Goal: Obtain resource: Download file/media

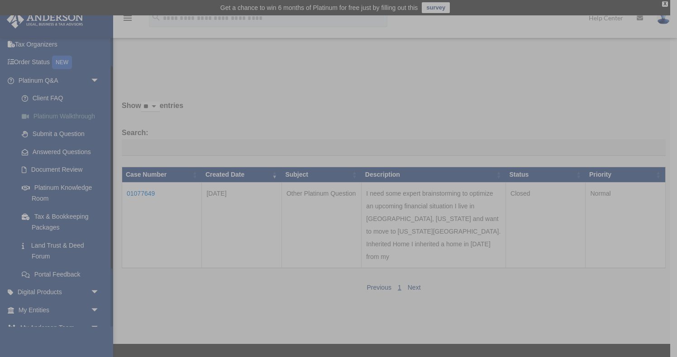
scroll to position [41, 0]
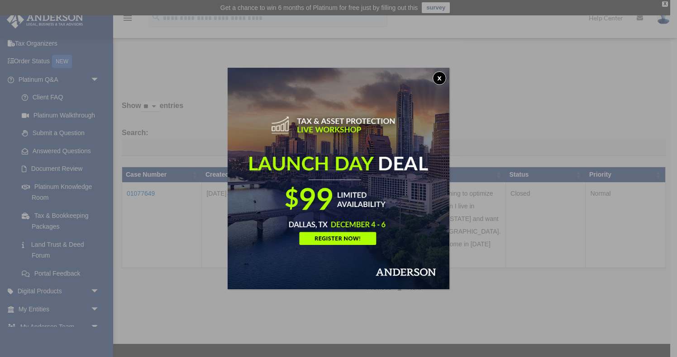
click at [53, 188] on div "x" at bounding box center [338, 178] width 677 height 357
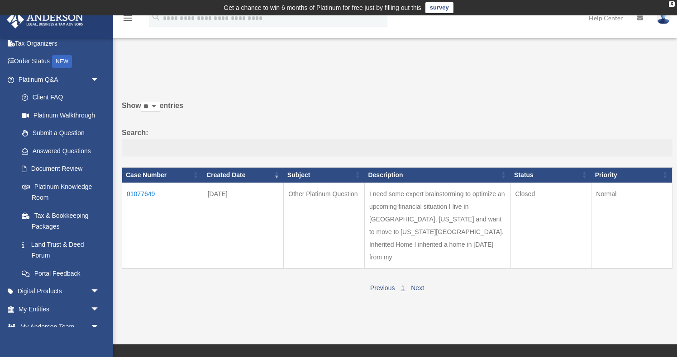
click at [53, 188] on link "Platinum Knowledge Room" at bounding box center [61, 192] width 96 height 29
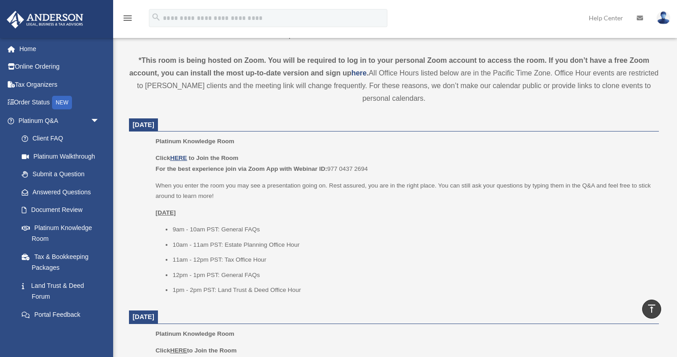
scroll to position [306, 0]
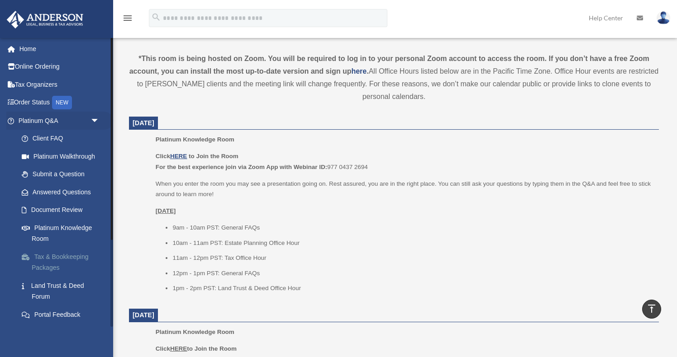
click at [64, 261] on link "Tax & Bookkeeping Packages" at bounding box center [63, 262] width 100 height 29
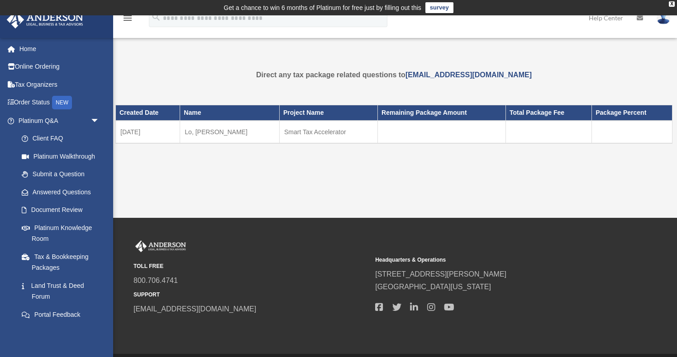
scroll to position [2, 0]
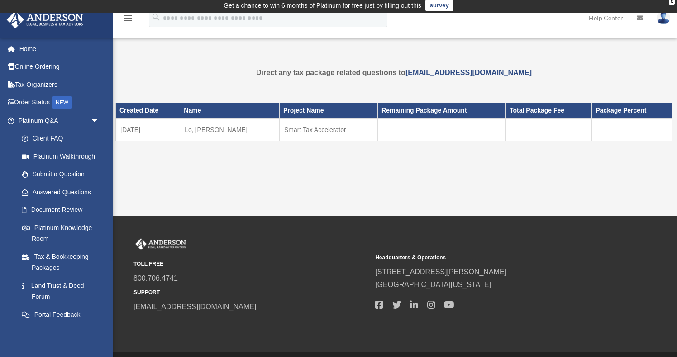
click at [297, 129] on td "Smart Tax Accelerator" at bounding box center [328, 130] width 98 height 23
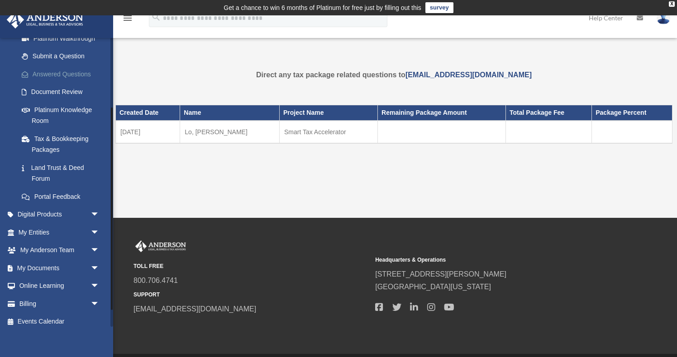
scroll to position [124, 0]
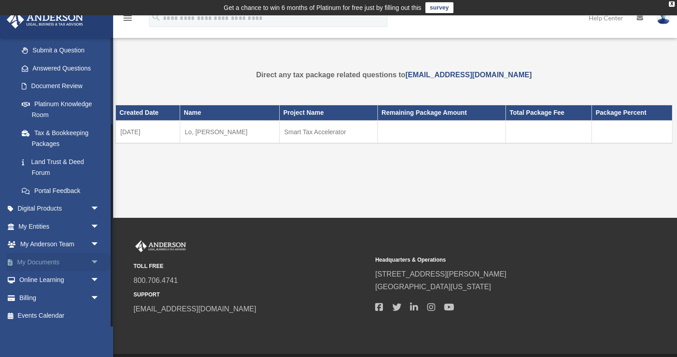
click at [36, 255] on link "My Documents arrow_drop_down" at bounding box center [59, 262] width 107 height 18
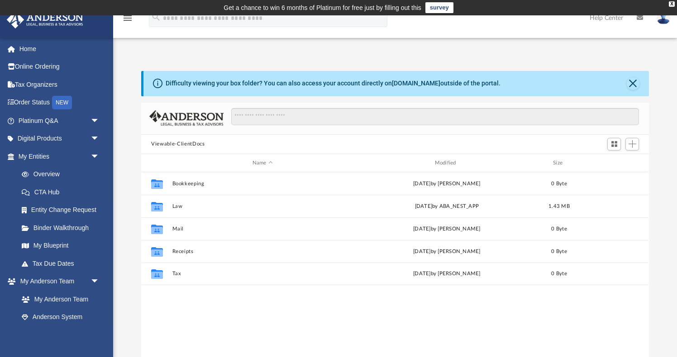
scroll to position [205, 507]
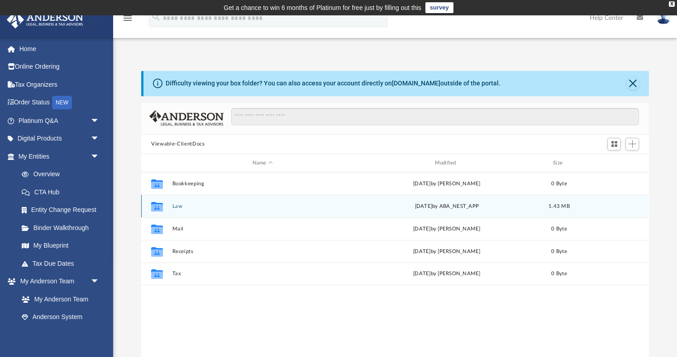
click at [413, 209] on div "Wed Aug 27 2025 by ABA_NEST_APP" at bounding box center [446, 207] width 180 height 8
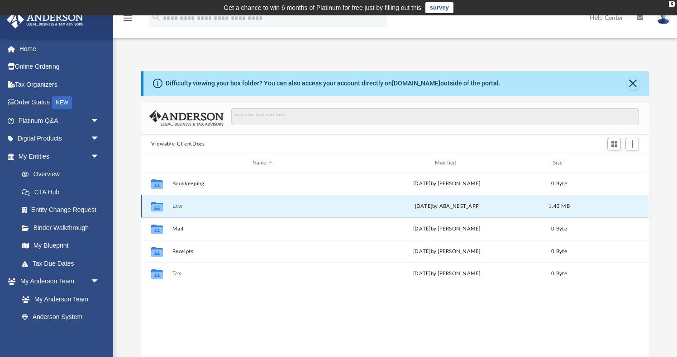
click at [157, 204] on icon "grid" at bounding box center [157, 207] width 12 height 7
click at [160, 211] on icon "Collaborated Folder" at bounding box center [157, 206] width 14 height 14
click at [175, 208] on button "Law" at bounding box center [262, 207] width 180 height 6
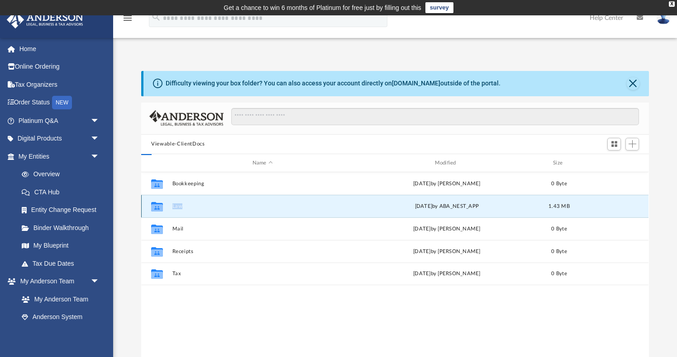
click at [175, 208] on button "Law" at bounding box center [262, 207] width 180 height 6
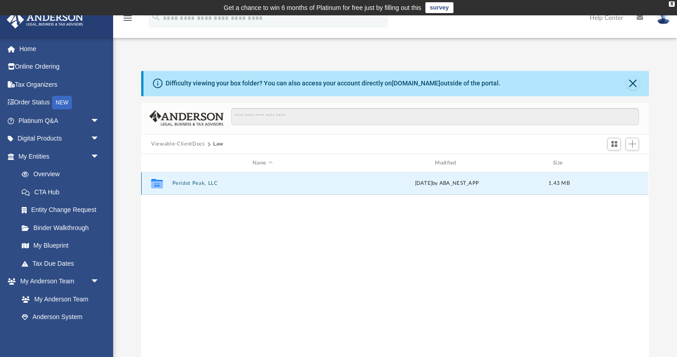
click at [184, 182] on button "Peridot Peak, LLC" at bounding box center [262, 184] width 180 height 6
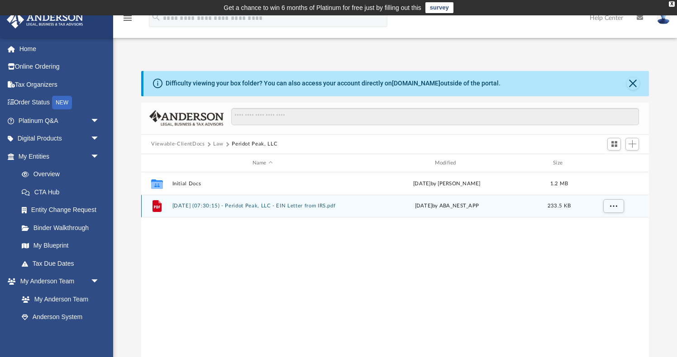
click at [230, 206] on button "2025.08.27 (07:30:15) - Peridot Peak, LLC - EIN Letter from IRS.pdf" at bounding box center [262, 207] width 180 height 6
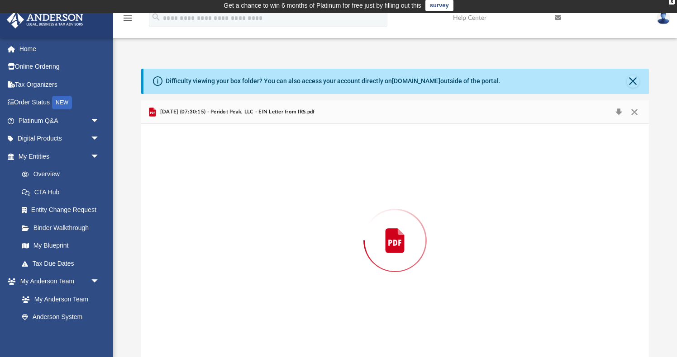
click at [230, 206] on div "Preview" at bounding box center [394, 240] width 507 height 233
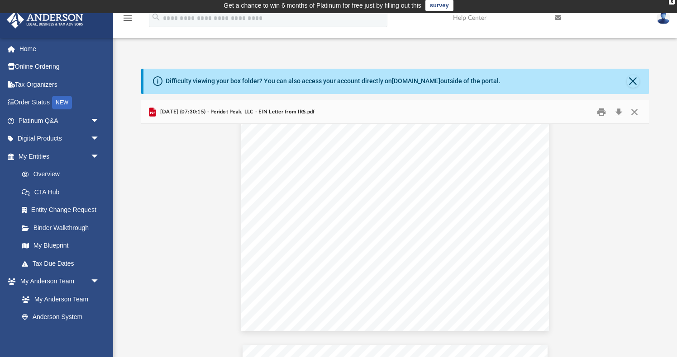
scroll to position [13, 0]
